Goal: Task Accomplishment & Management: Complete application form

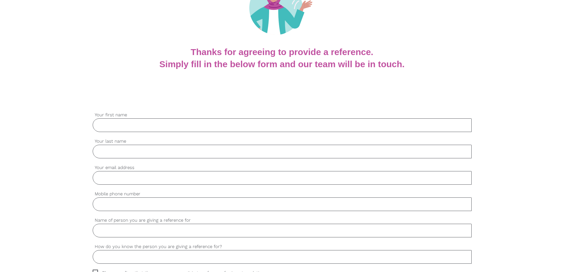
scroll to position [118, 0]
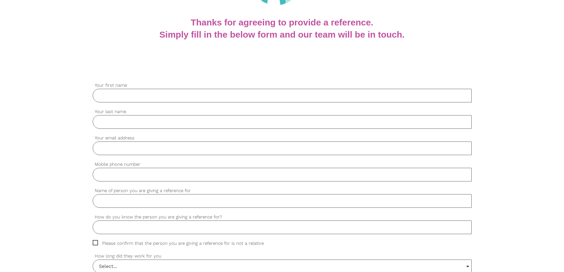
click at [106, 98] on input "Your first name" at bounding box center [282, 96] width 379 height 14
type input "[PERSON_NAME]"
click at [100, 121] on input "Your last name" at bounding box center [282, 122] width 379 height 14
type input "Phiyak"
click at [113, 148] on input "Your email address" at bounding box center [282, 149] width 379 height 14
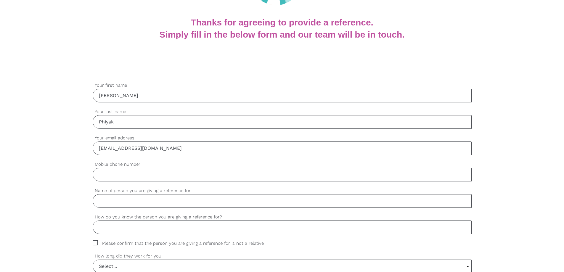
type input "[EMAIL_ADDRESS][DOMAIN_NAME]"
click at [127, 175] on input "Mobile phone number" at bounding box center [282, 175] width 379 height 14
type input "0416118158"
click at [131, 204] on input "Name of person you are giving a reference for" at bounding box center [282, 201] width 379 height 14
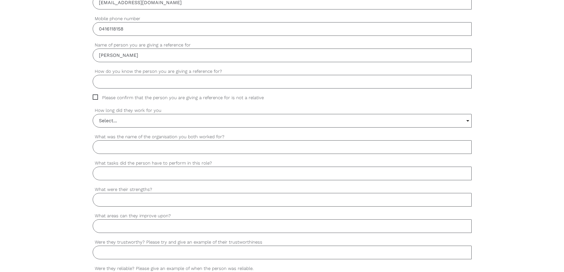
scroll to position [266, 0]
type input "[PERSON_NAME]"
click at [104, 77] on input "How do you know the person you are giving a reference for?" at bounding box center [282, 80] width 379 height 14
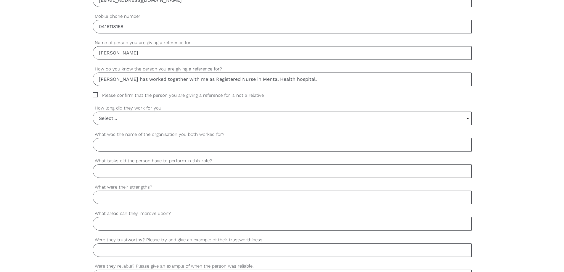
type input "[PERSON_NAME] has worked together with me as Registered Nurse in Mental Health …"
click at [94, 95] on span "Please confirm that the person you are giving a reference for is not a relative" at bounding box center [184, 95] width 182 height 7
click at [94, 95] on input "Please confirm that the person you are giving a reference for is not a relative" at bounding box center [95, 94] width 4 height 4
checkbox input "true"
click at [468, 119] on input "Select..." at bounding box center [282, 118] width 378 height 13
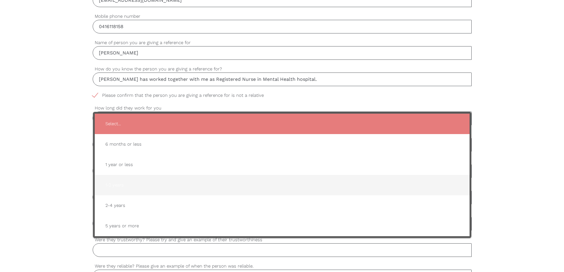
click at [112, 187] on span "1-2 years" at bounding box center [282, 185] width 363 height 15
type input "1-2 years"
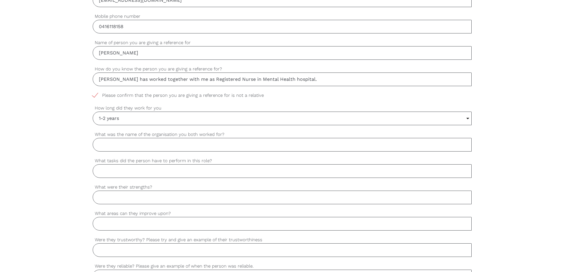
click at [118, 144] on input "What was the name of the organisation you both worked for?" at bounding box center [282, 145] width 379 height 14
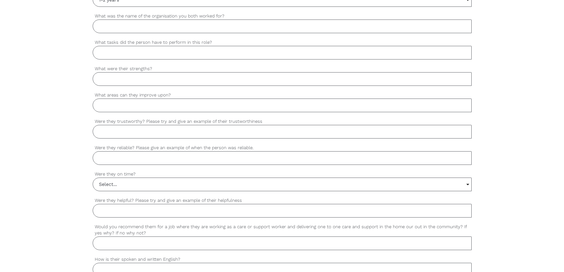
scroll to position [296, 0]
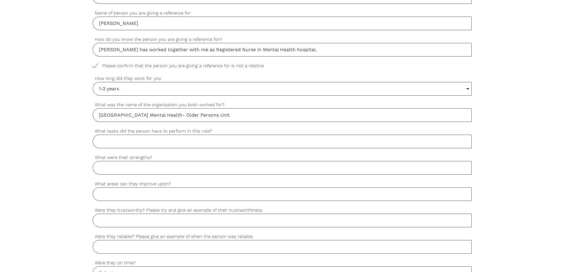
type input "[GEOGRAPHIC_DATA] Mental Health- Older Persons Unit"
click at [117, 138] on input "What tasks did the person have to perform in this role?" at bounding box center [282, 142] width 379 height 14
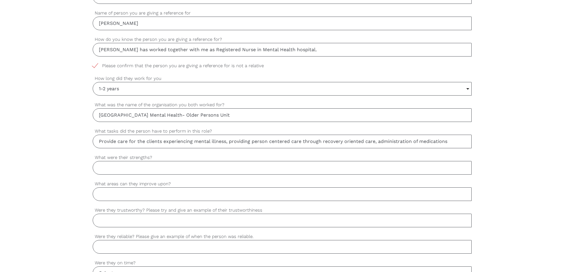
click at [450, 140] on input "Provide care for the clients experiencing mental illness, providing person cent…" at bounding box center [282, 142] width 379 height 14
drag, startPoint x: 452, startPoint y: 142, endPoint x: 470, endPoint y: 144, distance: 17.8
click at [470, 144] on input "Provide care for the clients experiencing mental illness, providing person cent…" at bounding box center [282, 142] width 379 height 14
click at [446, 142] on input "Provide care for the clients experiencing mental illness, providing person cent…" at bounding box center [282, 142] width 379 height 14
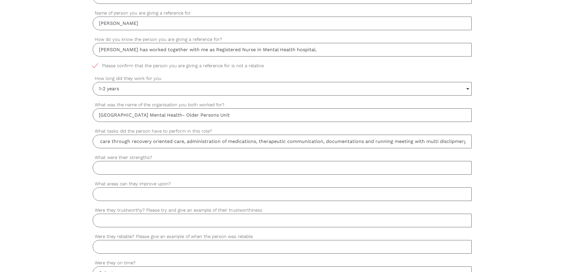
scroll to position [0, 0]
drag, startPoint x: 458, startPoint y: 140, endPoint x: 482, endPoint y: 152, distance: 26.7
click at [484, 151] on div "settings [PERSON_NAME] Your first name settings Phiyak Your last name settings …" at bounding box center [282, 171] width 564 height 556
click at [467, 141] on input "Provide care for the clients experiencing mental illness, providing person cent…" at bounding box center [282, 142] width 379 height 14
click at [465, 140] on input "Provide care for the clients experiencing mental illness, providing person cent…" at bounding box center [282, 142] width 379 height 14
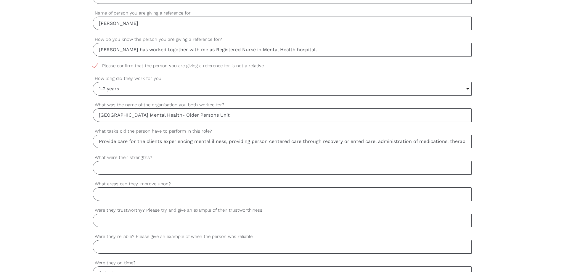
drag, startPoint x: 454, startPoint y: 138, endPoint x: 450, endPoint y: 136, distance: 3.8
click at [464, 142] on input "Provide care for the clients experiencing mental illness, providing person cent…" at bounding box center [282, 142] width 379 height 14
click at [460, 142] on input "Provide care for the clients experiencing mental illness, providing person cent…" at bounding box center [282, 142] width 379 height 14
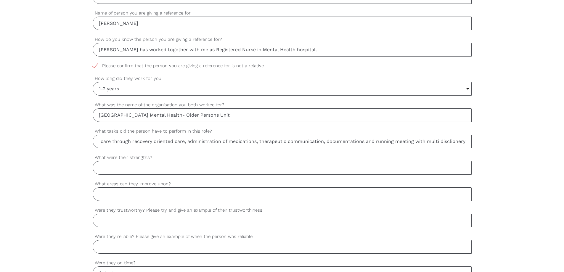
scroll to position [0, 0]
drag, startPoint x: 449, startPoint y: 142, endPoint x: 486, endPoint y: 153, distance: 39.3
click at [486, 153] on div "settings [PERSON_NAME] Your first name settings Phiyak Your last name settings …" at bounding box center [282, 171] width 564 height 556
click at [468, 141] on input "Provide care for the clients experiencing mental illness, providing person cent…" at bounding box center [282, 142] width 379 height 14
click at [471, 142] on input "Provide care for the clients experiencing mental illness, providing person cent…" at bounding box center [282, 142] width 379 height 14
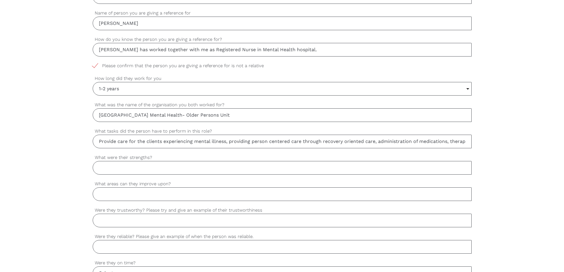
click at [470, 141] on input "Provide care for the clients experiencing mental illness, providing person cent…" at bounding box center [282, 142] width 379 height 14
click at [464, 140] on input "Provide care for the clients experiencing mental illness, providing person cent…" at bounding box center [282, 142] width 379 height 14
drag, startPoint x: 464, startPoint y: 139, endPoint x: 465, endPoint y: 143, distance: 4.0
click at [465, 143] on input "Provide care for the clients experiencing mental illness, providing person cent…" at bounding box center [282, 142] width 379 height 14
click at [468, 142] on input "Provide care for the clients experiencing mental illness, providing person cent…" at bounding box center [282, 142] width 379 height 14
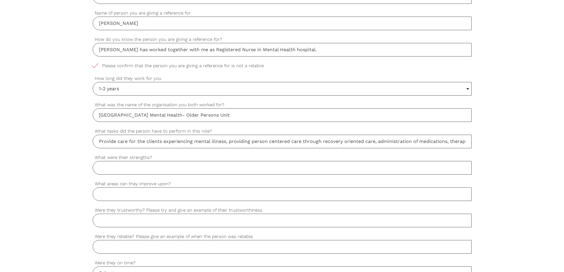
click at [469, 142] on input "Provide care for the clients experiencing mental illness, providing person cent…" at bounding box center [282, 142] width 379 height 14
drag, startPoint x: 457, startPoint y: 138, endPoint x: 437, endPoint y: 143, distance: 20.3
click at [437, 143] on input "Provide care for the clients experiencing mental illness, providing person cent…" at bounding box center [282, 142] width 379 height 14
click at [467, 138] on input "Provide care for the clients experiencing mental illness, providing person cent…" at bounding box center [282, 142] width 379 height 14
click at [465, 142] on input "Provide care for the clients experiencing mental illness, providing person cent…" at bounding box center [282, 142] width 379 height 14
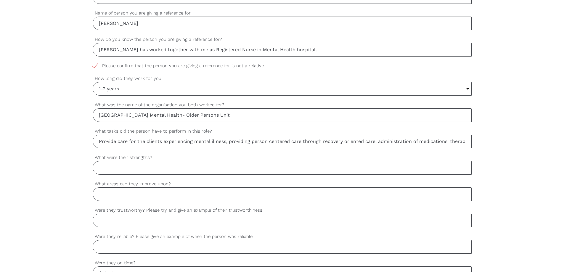
click at [444, 142] on input "Provide care for the clients experiencing mental illness, providing person cent…" at bounding box center [282, 142] width 379 height 14
click at [465, 140] on input "Provide care for the clients experiencing mental illness, providing person cent…" at bounding box center [282, 142] width 379 height 14
click at [468, 140] on input "Provide care for the clients experiencing mental illness, providing person cent…" at bounding box center [282, 142] width 379 height 14
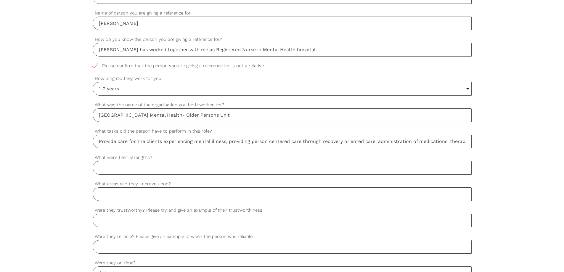
click at [468, 140] on input "Provide care for the clients experiencing mental illness, providing person cent…" at bounding box center [282, 142] width 379 height 14
click at [463, 141] on input "Provide care for the clients experiencing mental illness, providing person cent…" at bounding box center [282, 142] width 379 height 14
click at [464, 140] on input "Provide care for the clients experiencing mental illness, providing person cent…" at bounding box center [282, 142] width 379 height 14
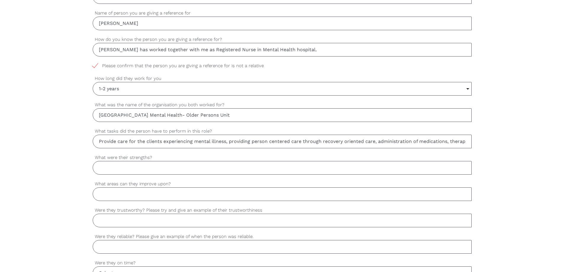
click at [467, 141] on input "Provide care for the clients experiencing mental illness, providing person cent…" at bounding box center [282, 142] width 379 height 14
click at [466, 142] on input "Provide care for the clients experiencing mental illness, providing person cent…" at bounding box center [282, 142] width 379 height 14
click at [465, 140] on input "Provide care for the clients experiencing mental illness, providing person cent…" at bounding box center [282, 142] width 379 height 14
click at [468, 142] on input "Provide care for the clients experiencing mental illness, providing person cent…" at bounding box center [282, 142] width 379 height 14
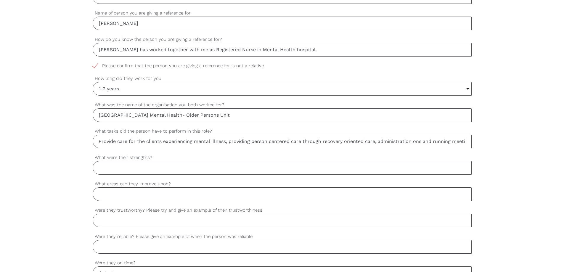
click at [466, 141] on input "Provide care for the clients experiencing mental illness, providing person cent…" at bounding box center [282, 142] width 379 height 14
click at [467, 141] on input "Provide care for the clients experiencing mental illness, providing person cent…" at bounding box center [282, 142] width 379 height 14
click at [464, 142] on input "Provide care for the clients experiencing mental illness, providing person cent…" at bounding box center [282, 142] width 379 height 14
click at [437, 142] on input "Provide care for the clients experiencing mental illness, providing person cent…" at bounding box center [282, 142] width 379 height 14
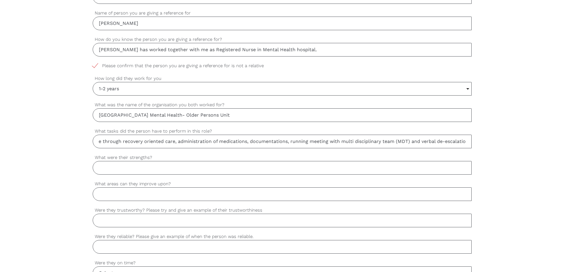
click at [470, 141] on input "Provide care for the clients experiencing mental illness, providing person cent…" at bounding box center [282, 142] width 379 height 14
click at [467, 142] on input "Provide care for the clients experiencing mental illness, providing person cent…" at bounding box center [282, 142] width 379 height 14
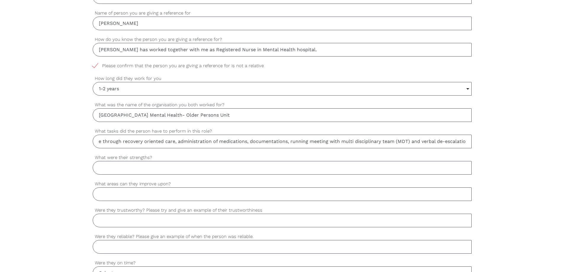
click at [465, 140] on input "Provide care for the clients experiencing mental illness, providing person cent…" at bounding box center [282, 142] width 379 height 14
type input "Provide care for the clients experiencing mental illness, providing person cent…"
click at [112, 166] on input "What were their strengths?" at bounding box center [282, 168] width 379 height 14
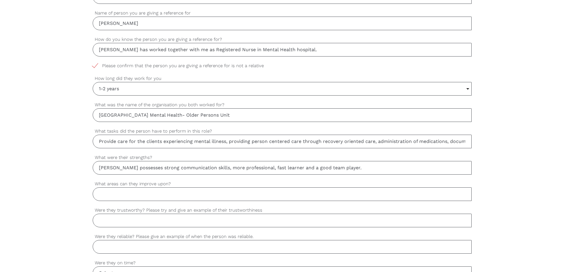
type input "[PERSON_NAME] possesses strong communication skills, more professional, fast le…"
click at [111, 193] on input "What areas can they improve upon?" at bounding box center [282, 194] width 379 height 14
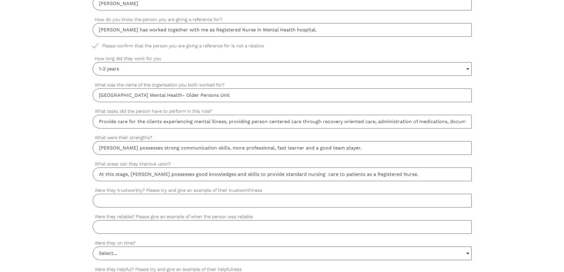
scroll to position [326, 0]
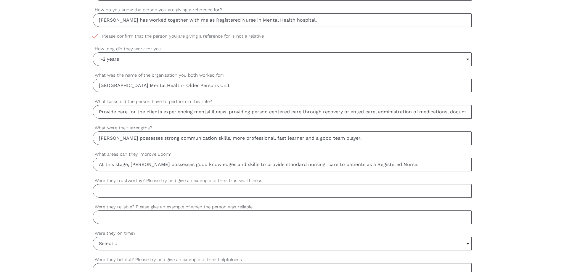
type input "At this stage, [PERSON_NAME] possesses good knowledges and skills to provide st…"
click at [118, 193] on input "Were they trustworthy? Please try and give an example of their trustworthiness" at bounding box center [282, 191] width 379 height 14
click at [467, 191] on input "[PERSON_NAME] has shown ample qualities and skills to trust her work ethics. Fo…" at bounding box center [282, 191] width 379 height 14
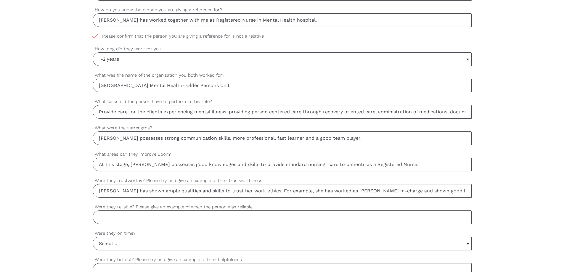
click at [464, 190] on input "[PERSON_NAME] has shown ample qualities and skills to trust her work ethics. Fo…" at bounding box center [282, 191] width 379 height 14
click at [421, 191] on input "[PERSON_NAME] has shown ample qualities and skills to trust her work ethics. Fo…" at bounding box center [282, 191] width 379 height 14
click at [468, 191] on input "[PERSON_NAME] has shown ample qualities and skills to trust her work ethics. Fo…" at bounding box center [282, 191] width 379 height 14
click at [465, 190] on input "[PERSON_NAME] has shown ample qualities and skills to trust her work ethics. Fo…" at bounding box center [282, 191] width 379 height 14
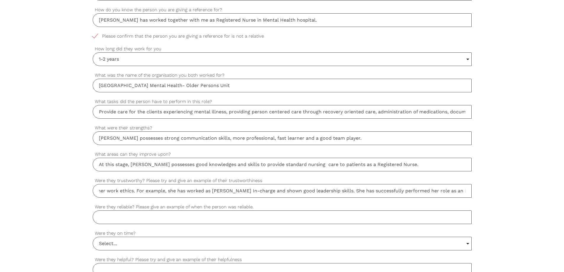
click at [467, 191] on input "[PERSON_NAME] has shown ample qualities and skills to trust her work ethics. Fo…" at bounding box center [282, 191] width 379 height 14
type input "[PERSON_NAME] has shown ample qualities and skills to trust her work ethics. Fo…"
click at [113, 218] on input "Were they reliable? Please give an example of when the person was reliable." at bounding box center [282, 218] width 379 height 14
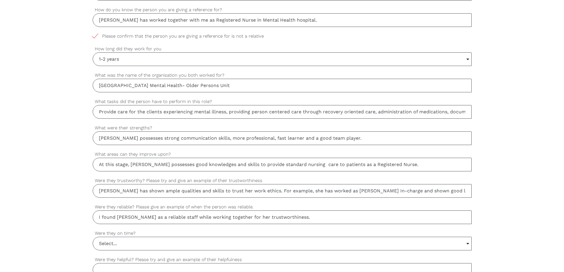
type input "I found [PERSON_NAME] as a reliable staff while working together for her trustw…"
click at [229, 113] on input "Provide care for the clients experiencing mental illness, providing person cent…" at bounding box center [282, 112] width 379 height 14
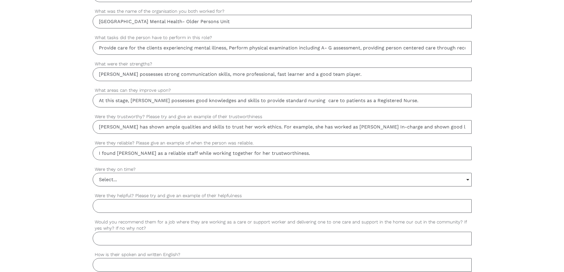
scroll to position [415, 0]
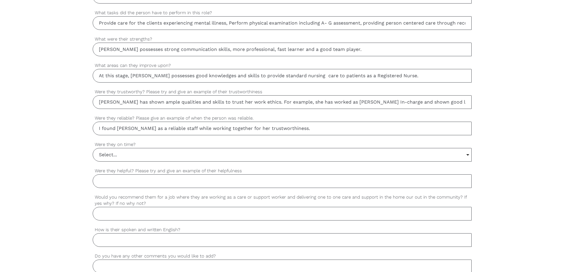
type input "Provide care for the clients experiencing mental illness, Perform physical exam…"
click at [291, 129] on input "I found [PERSON_NAME] as a reliable staff while working together for her trustw…" at bounding box center [282, 129] width 379 height 14
type input "I found [PERSON_NAME] as a reliable staff while working together for her trustw…"
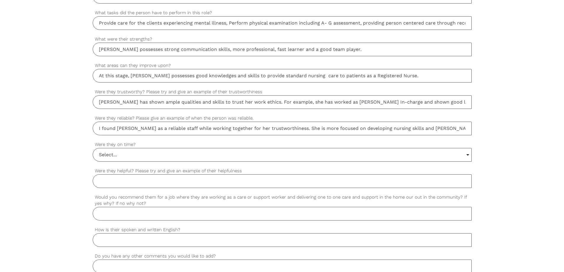
click at [468, 155] on input "Select..." at bounding box center [282, 154] width 378 height 13
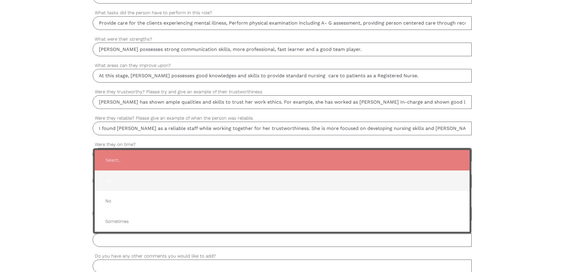
click at [110, 181] on span "Yes" at bounding box center [282, 181] width 363 height 15
type input "Yes"
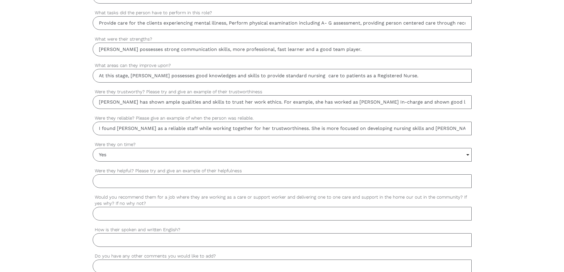
click at [112, 181] on input "Were they helpful? Please try and give an example of their helpfulness" at bounding box center [282, 181] width 379 height 14
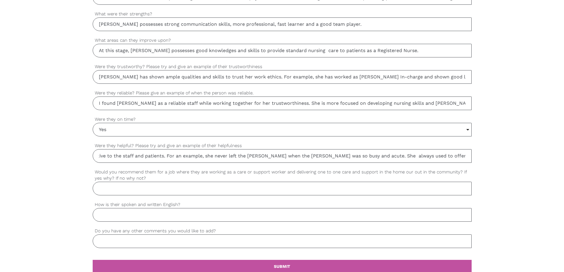
scroll to position [474, 0]
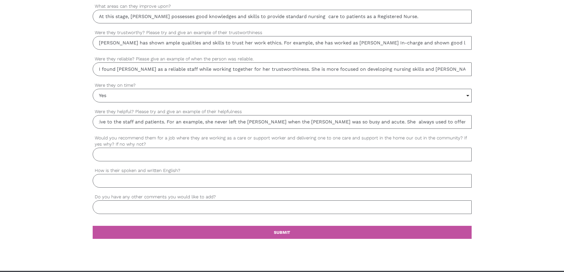
type input "[PERSON_NAME] was kind and supportive to the staff and patients. For an example…"
click at [103, 150] on input "Would you recommend them for a job where they are working as a care or support …" at bounding box center [282, 155] width 379 height 14
type input "Yes, [PERSON_NAME] definitely deserves to be recommended for future jobs."
click at [113, 179] on input "How is their spoken and written English?" at bounding box center [282, 181] width 379 height 14
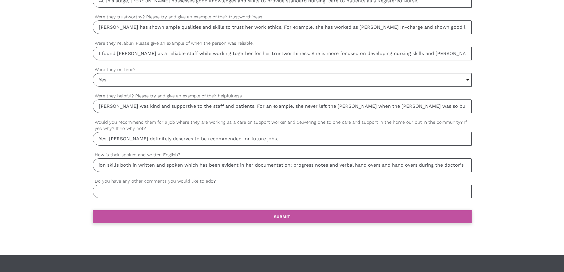
scroll to position [503, 0]
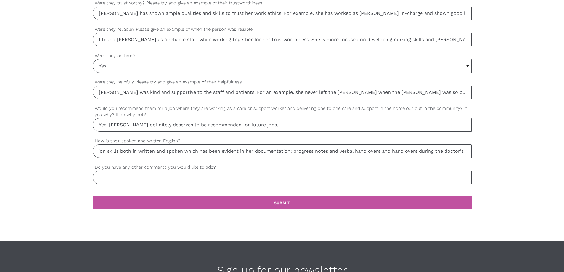
type input "[PERSON_NAME] possesses sound communication skills both in written and spoken w…"
click at [107, 178] on input "Do you have any other comments you would like to add?" at bounding box center [282, 178] width 379 height 14
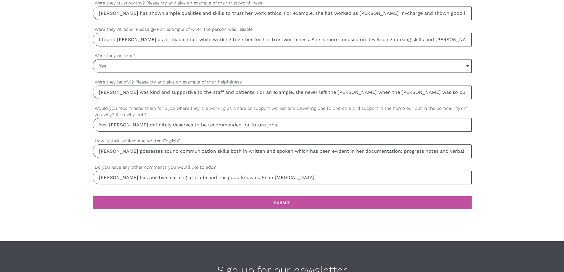
click at [270, 178] on input "[PERSON_NAME] has positive learning attitude and has good knowledge on [MEDICAL…" at bounding box center [282, 178] width 379 height 14
click at [253, 177] on input "[PERSON_NAME] has positive learning attitude and has good knowledge on patient/…" at bounding box center [282, 178] width 379 height 14
click at [353, 177] on input "[PERSON_NAME] has positive learning attitude and has good knowledge on providin…" at bounding box center [282, 178] width 379 height 14
type input "[PERSON_NAME] has positive learning attitude and has good knowledge on providin…"
click at [285, 204] on b "SUBMIT" at bounding box center [282, 202] width 16 height 5
